Goal: Use online tool/utility: Utilize a website feature to perform a specific function

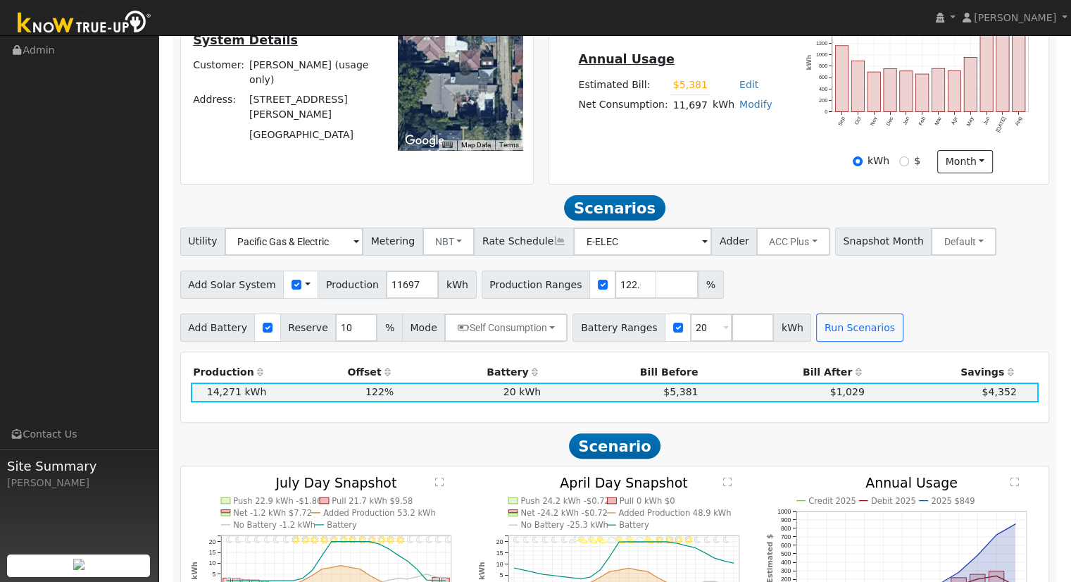
scroll to position [964, 0]
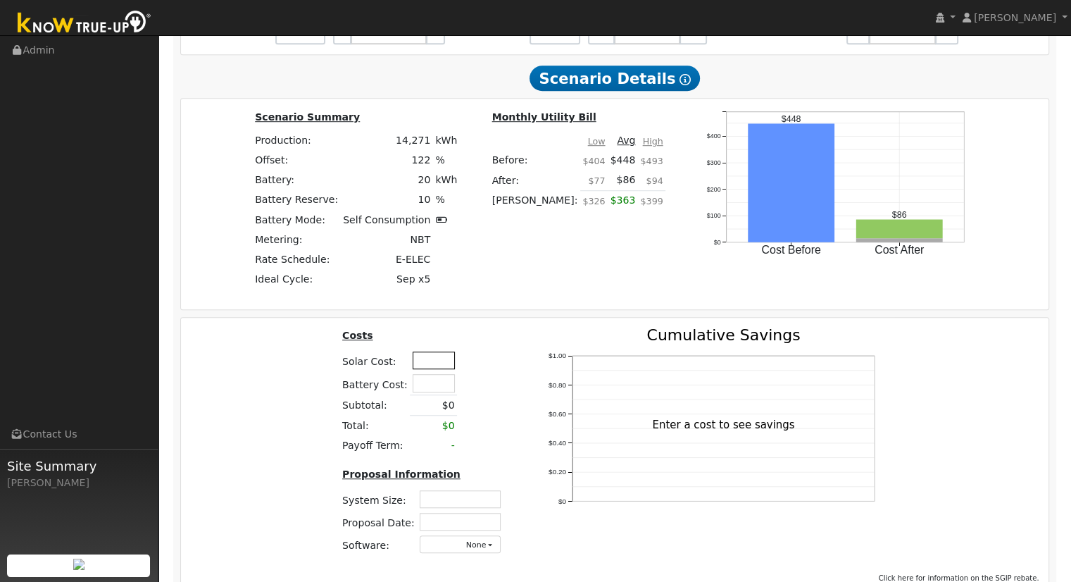
click at [424, 364] on input "text" at bounding box center [434, 360] width 42 height 18
type input "$53,450"
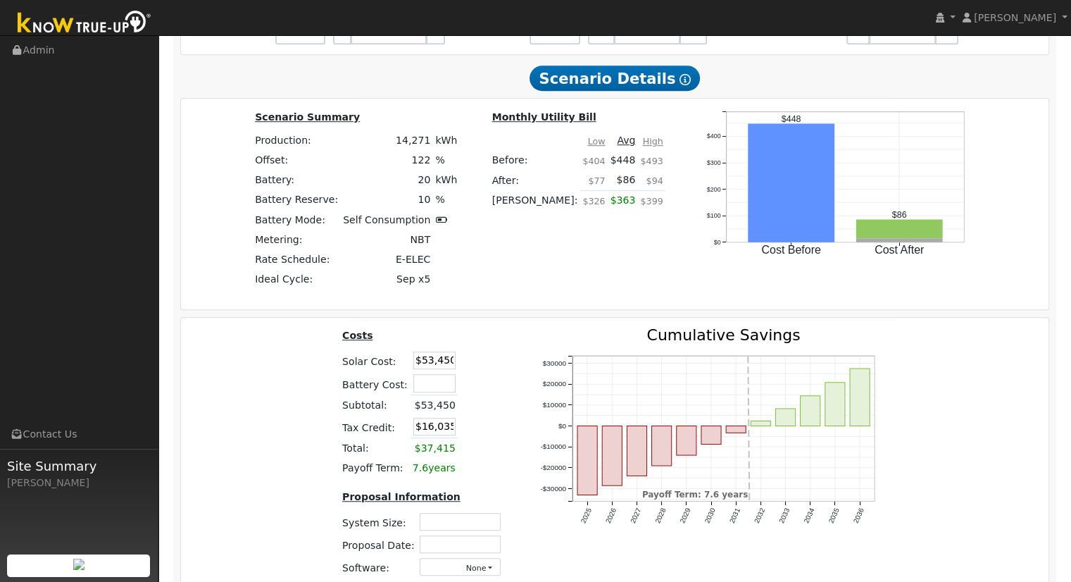
click at [321, 498] on div "Costs Solar Cost: $53,450 Battery Cost: Subtotal: $53,450 Tax Credit: $16,035 T…" at bounding box center [615, 458] width 878 height 261
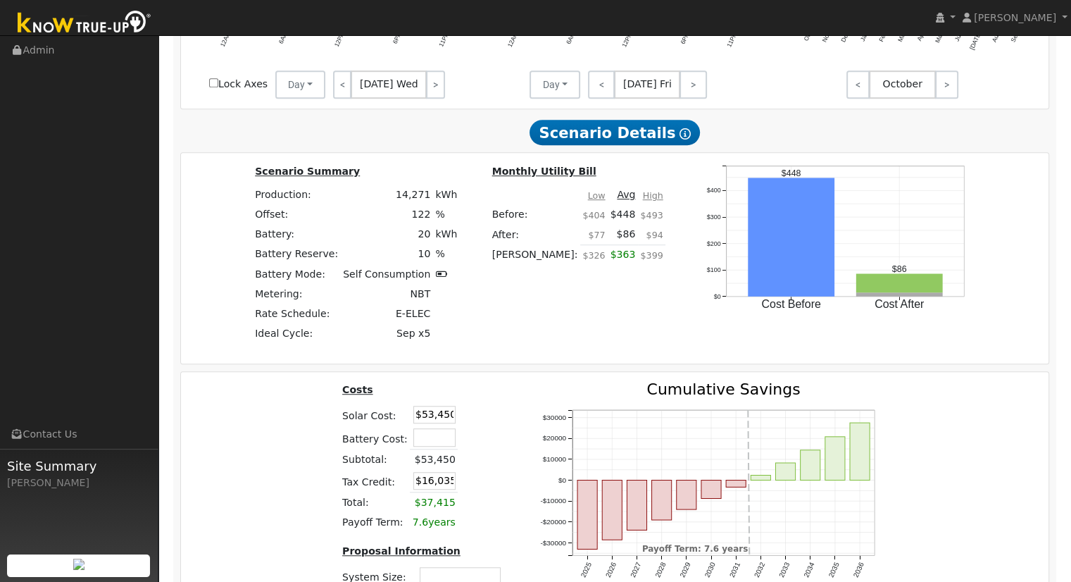
scroll to position [282, 0]
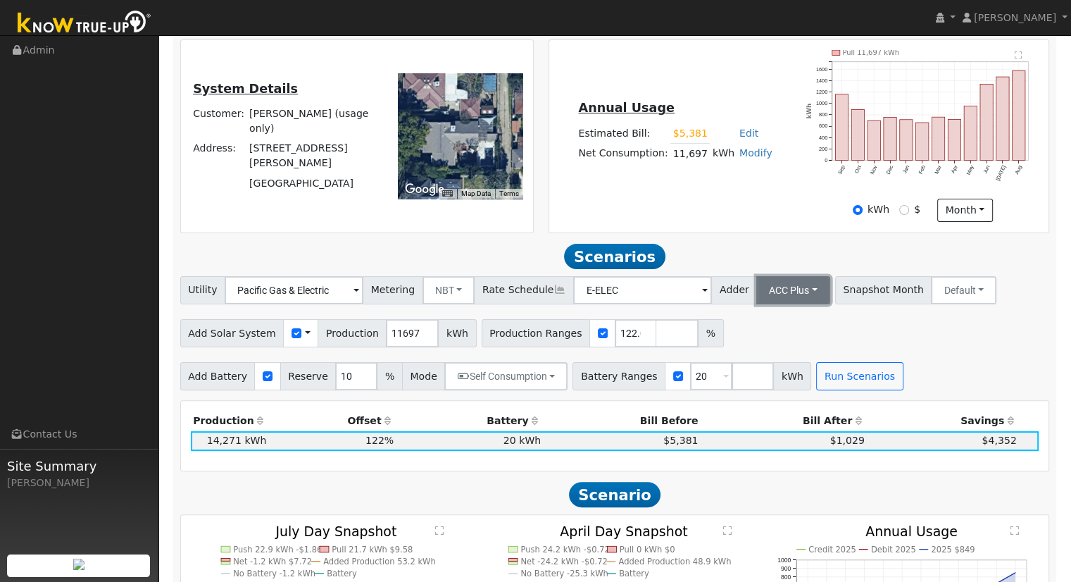
click at [783, 287] on button "ACC Plus" at bounding box center [793, 290] width 74 height 28
click at [779, 370] on link "SB-535" at bounding box center [778, 361] width 98 height 20
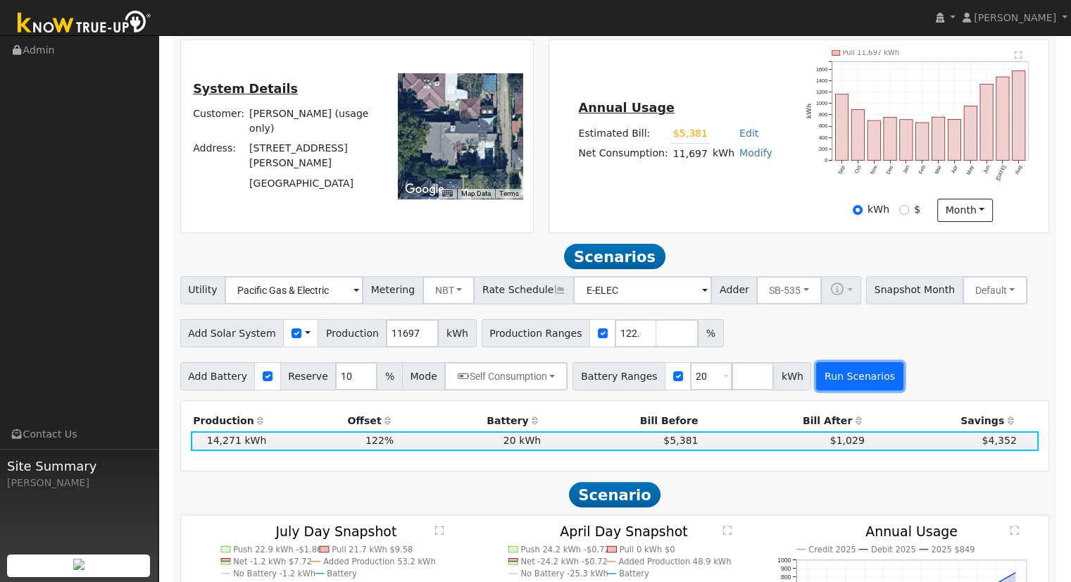
click at [827, 378] on button "Run Scenarios" at bounding box center [859, 376] width 87 height 28
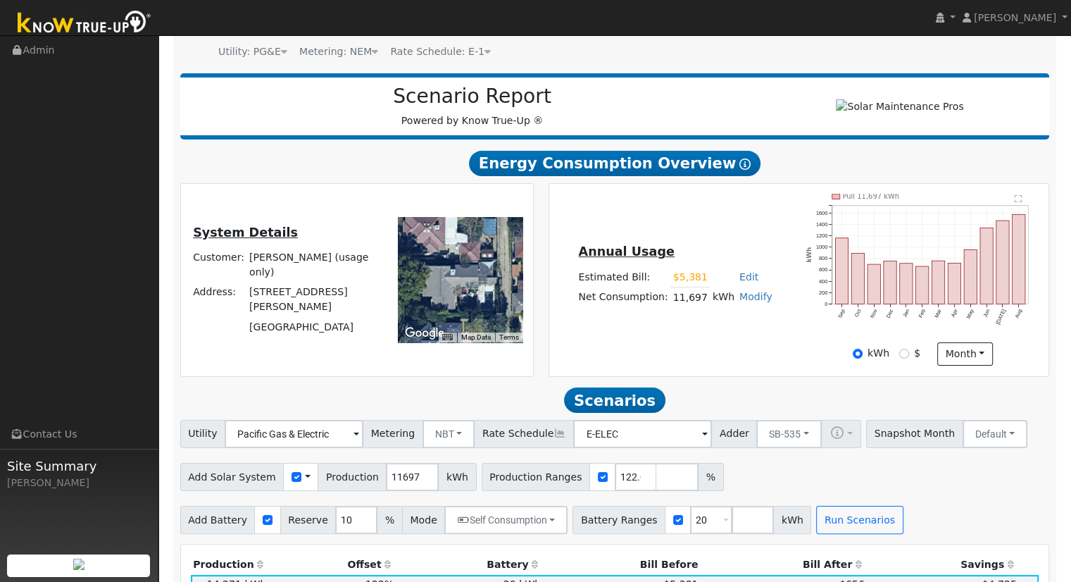
scroll to position [0, 0]
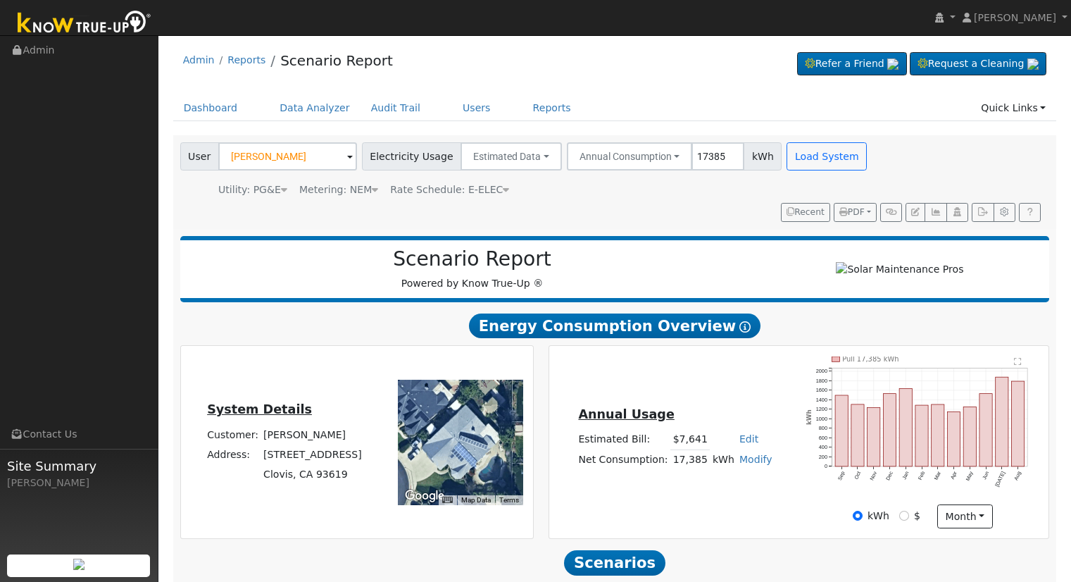
scroll to position [141, 0]
